Goal: Transaction & Acquisition: Subscribe to service/newsletter

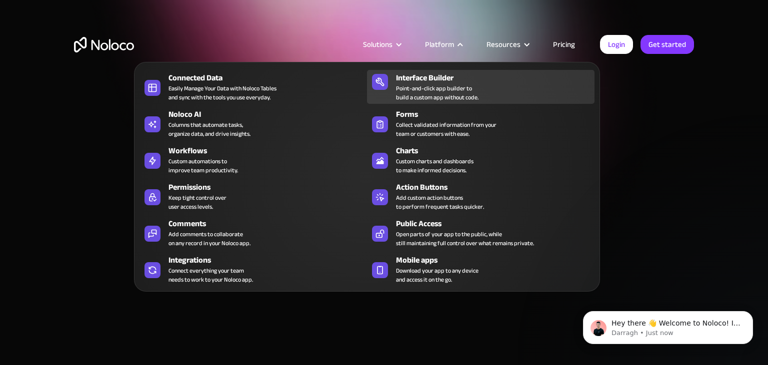
click at [438, 84] on div "Point-and-click app builder to build a custom app without code." at bounding box center [437, 93] width 82 height 18
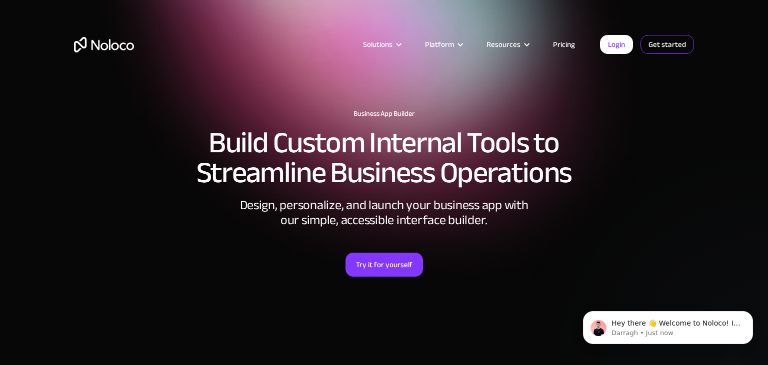
click at [0, 0] on link "Get started" at bounding box center [0, 0] width 0 height 0
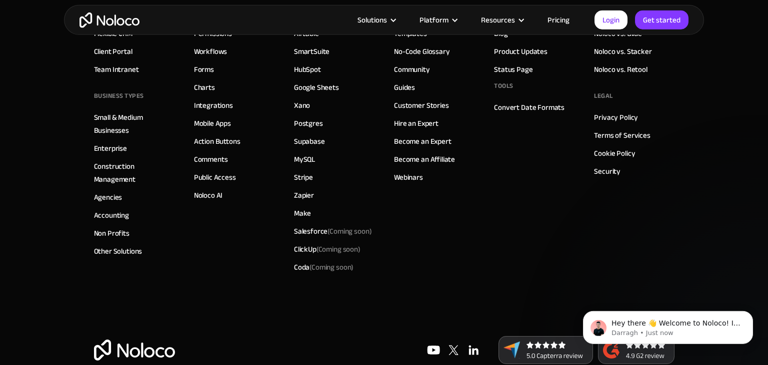
scroll to position [3581, 0]
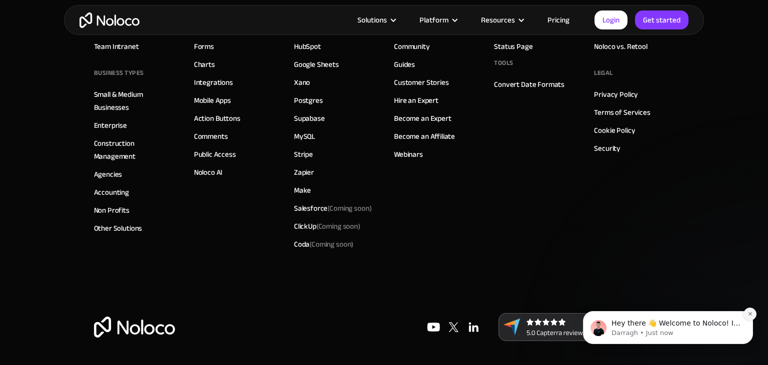
click at [747, 314] on button "Dismiss notification" at bounding box center [749, 314] width 13 height 13
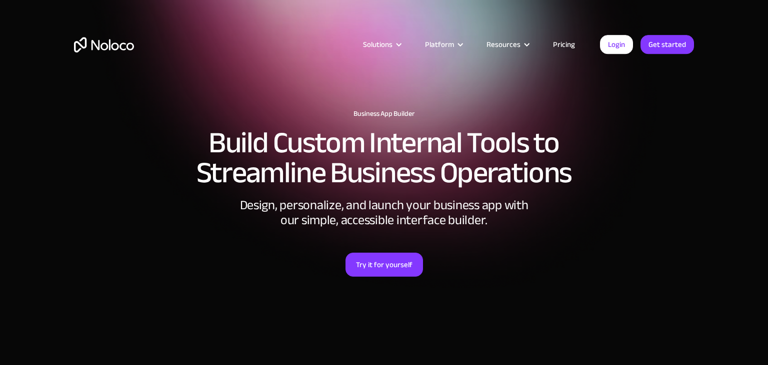
scroll to position [0, 0]
click at [669, 52] on link "Get started" at bounding box center [666, 44] width 53 height 19
